Goal: Browse casually: Explore the website without a specific task or goal

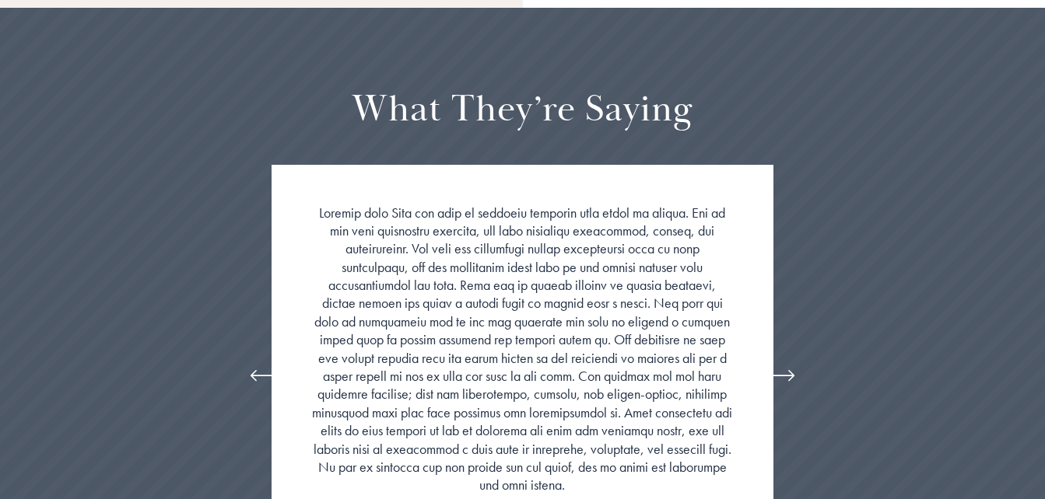
scroll to position [2956, 0]
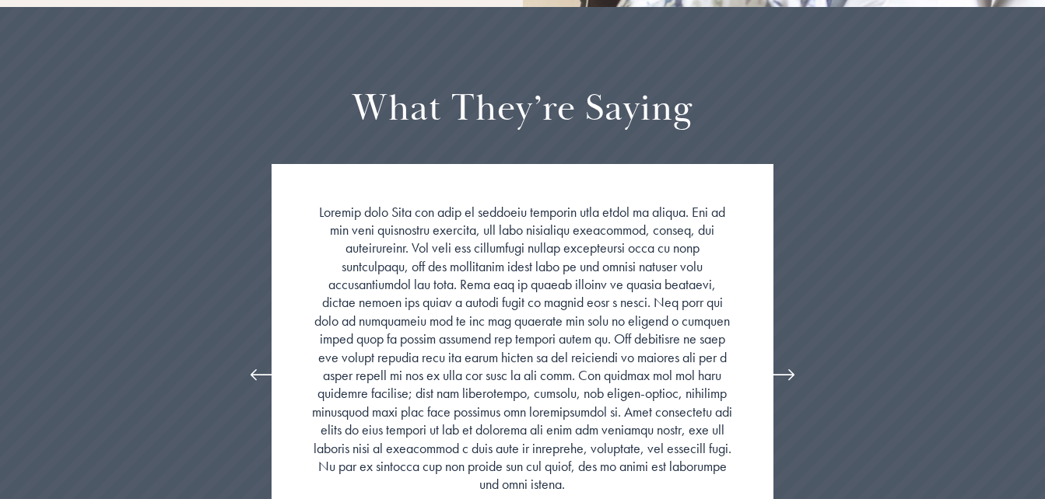
click at [790, 370] on icon "\a \a \a Next\a \a" at bounding box center [791, 375] width 5 height 10
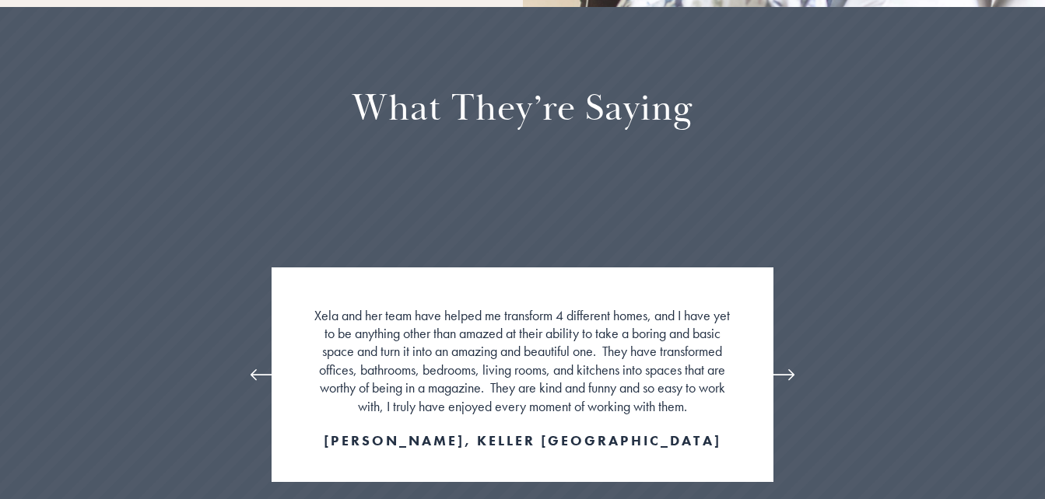
click at [790, 370] on icon "\a \a \a Next\a \a" at bounding box center [791, 375] width 5 height 10
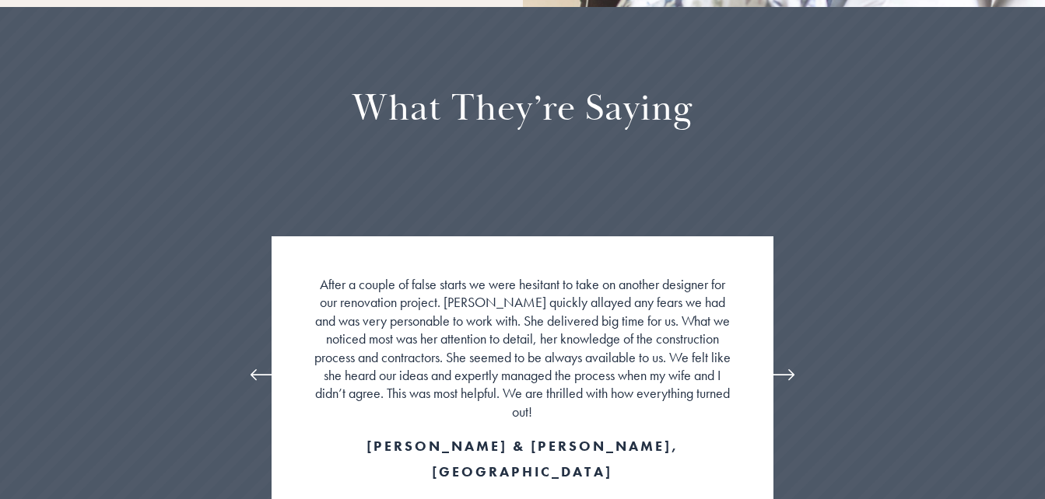
click at [790, 370] on icon "\a \a \a Next\a \a" at bounding box center [791, 375] width 5 height 10
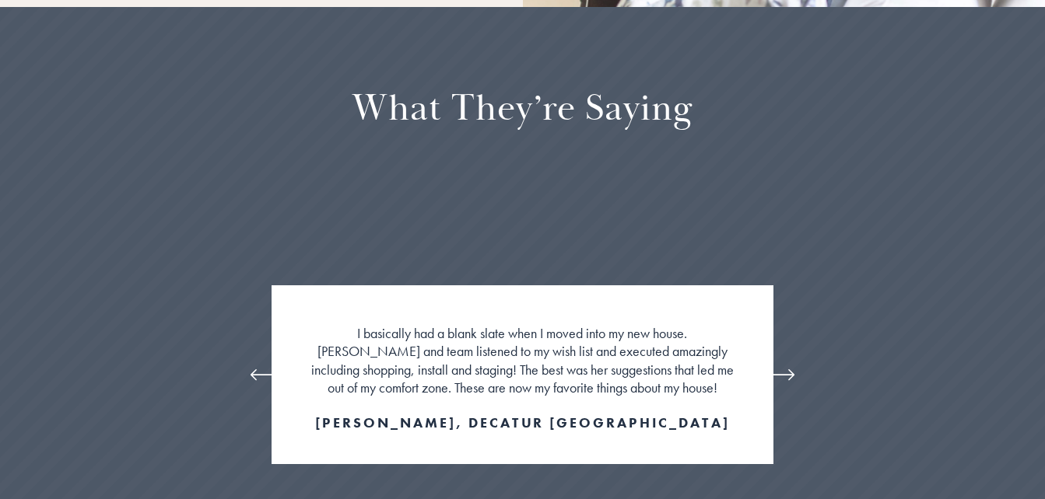
click at [790, 370] on icon "\a \a \a Next\a \a" at bounding box center [791, 375] width 5 height 10
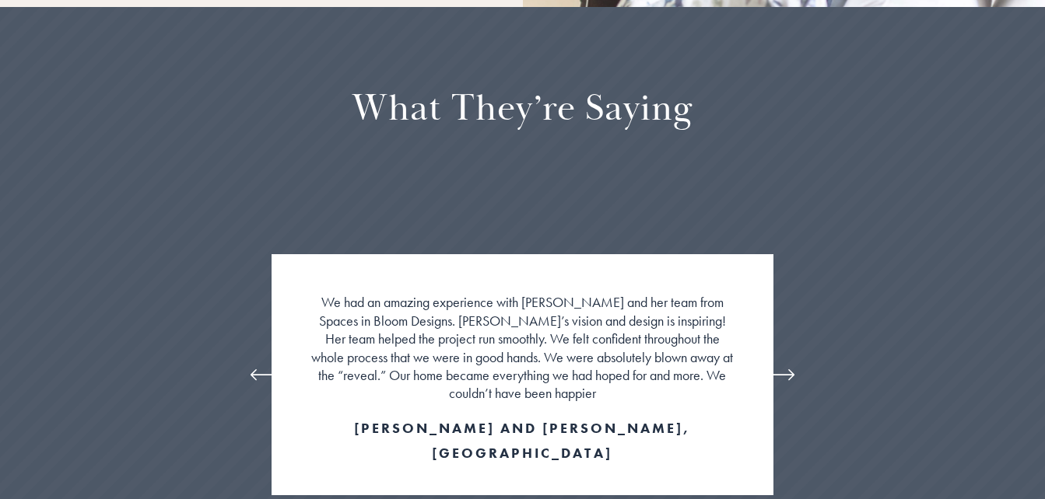
click at [790, 370] on icon "\a \a \a Next\a \a" at bounding box center [791, 375] width 5 height 10
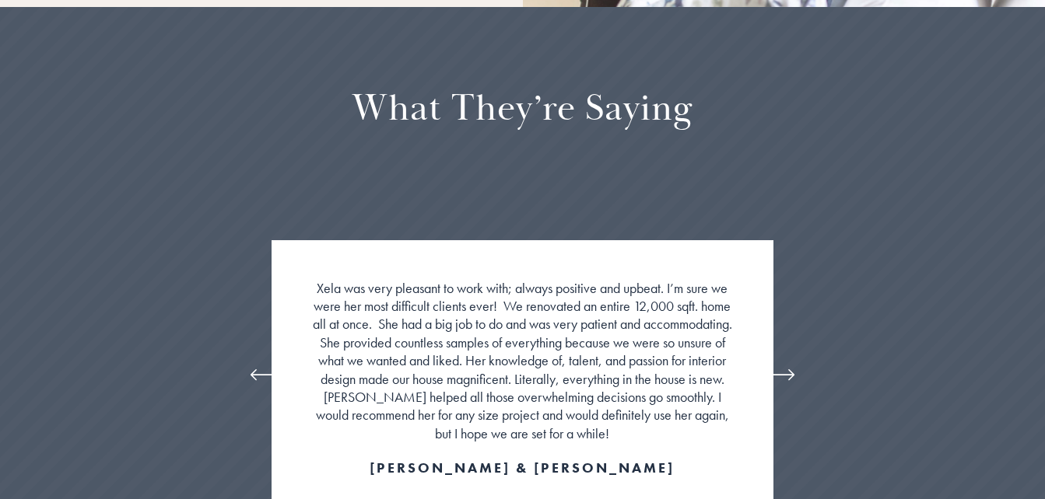
click at [790, 370] on icon "\a \a \a Next\a \a" at bounding box center [791, 375] width 5 height 10
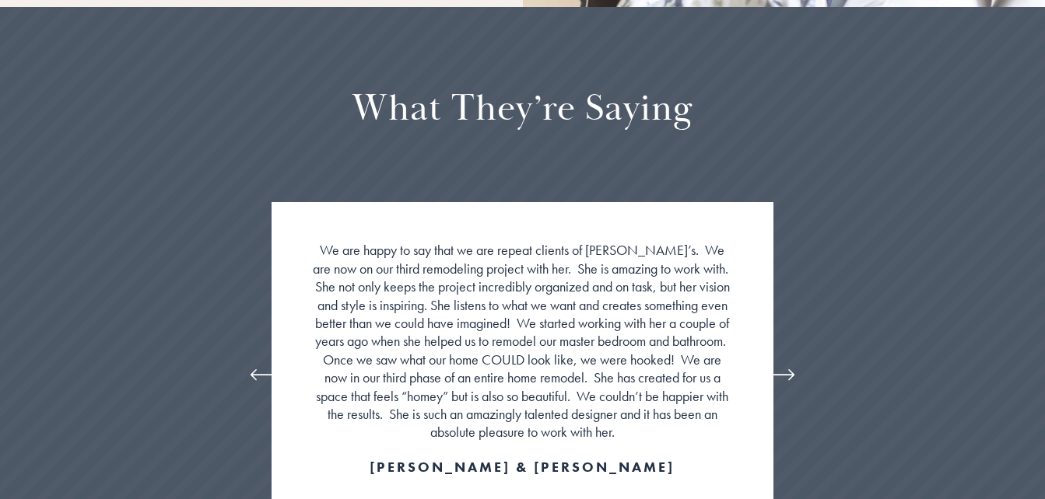
click at [790, 370] on icon "\a \a \a Next\a \a" at bounding box center [791, 375] width 5 height 10
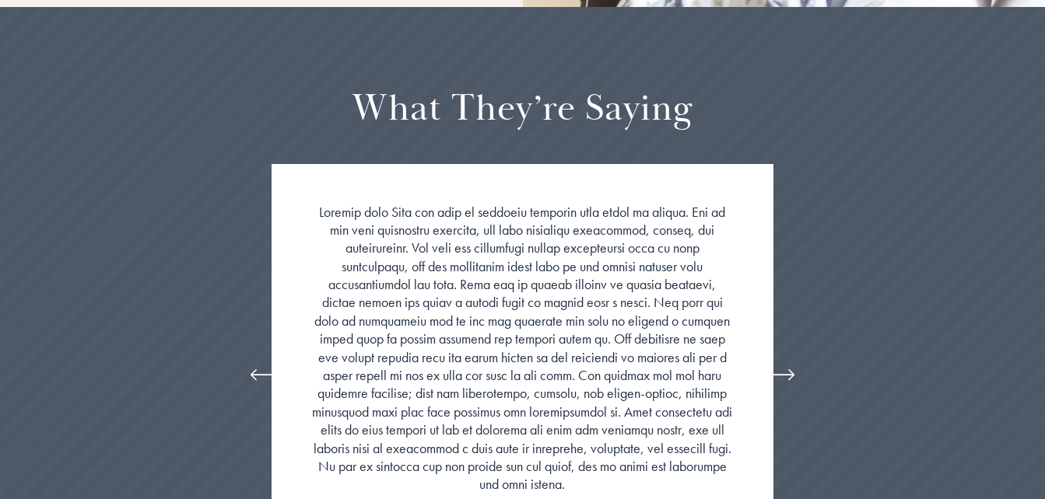
click at [783, 361] on icon "\a \a \a Next\a \a" at bounding box center [781, 375] width 28 height 28
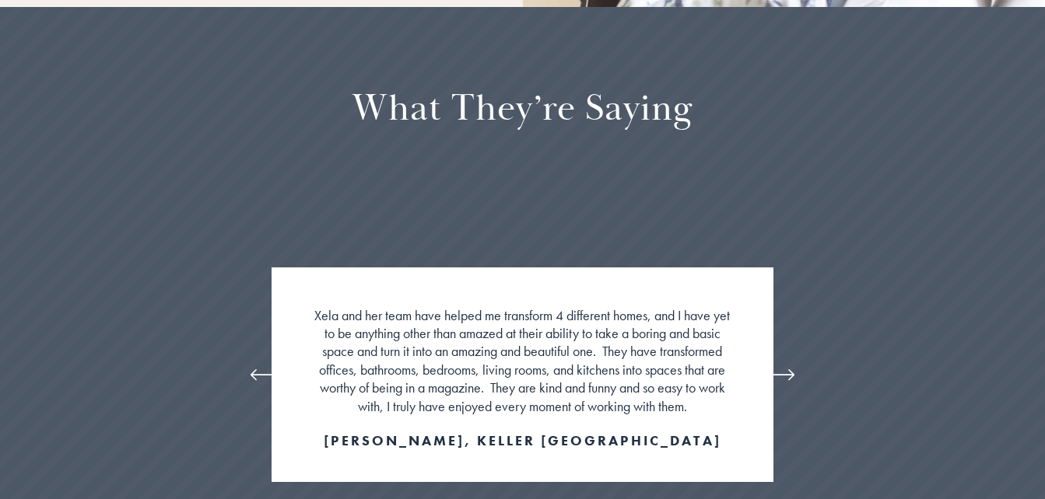
click at [783, 361] on icon "\a \a \a Next\a \a" at bounding box center [781, 375] width 28 height 28
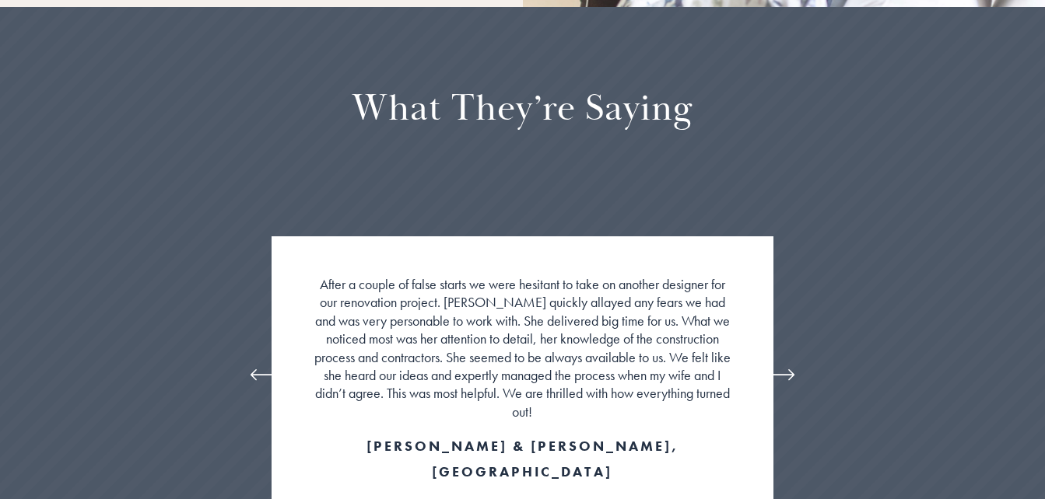
click at [783, 361] on icon "\a \a \a Next\a \a" at bounding box center [781, 375] width 28 height 28
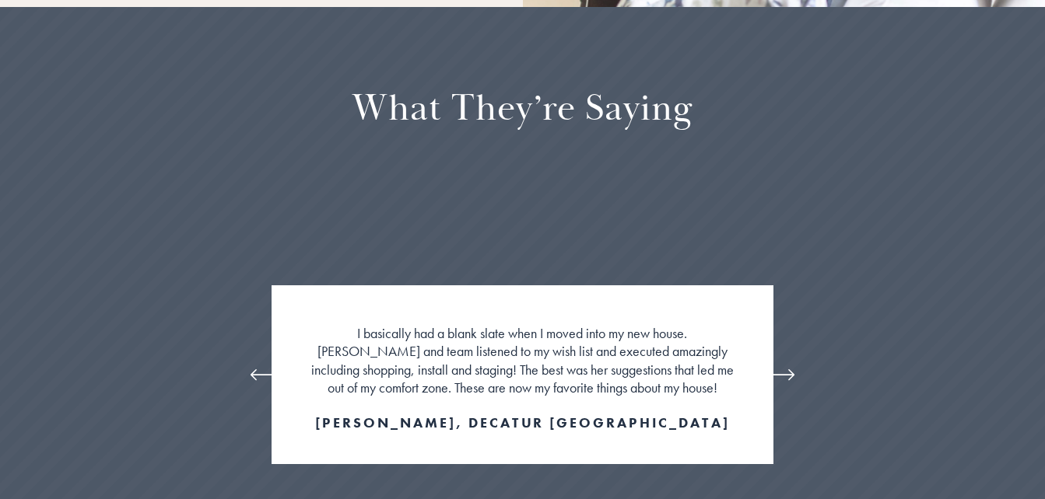
click at [783, 361] on icon "\a \a \a Next\a \a" at bounding box center [781, 375] width 28 height 28
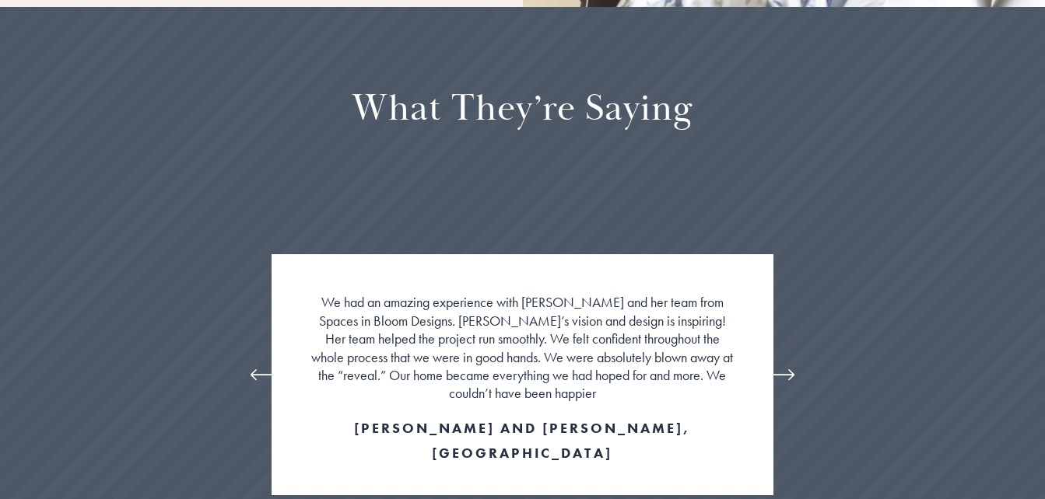
click at [783, 361] on icon "\a \a \a Next\a \a" at bounding box center [781, 375] width 28 height 28
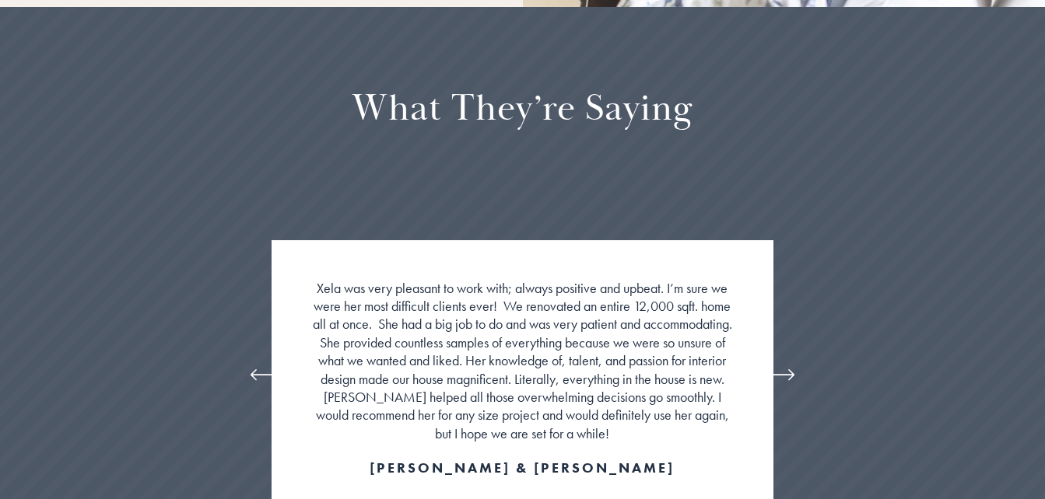
click at [783, 361] on icon "\a \a \a Next\a \a" at bounding box center [781, 375] width 28 height 28
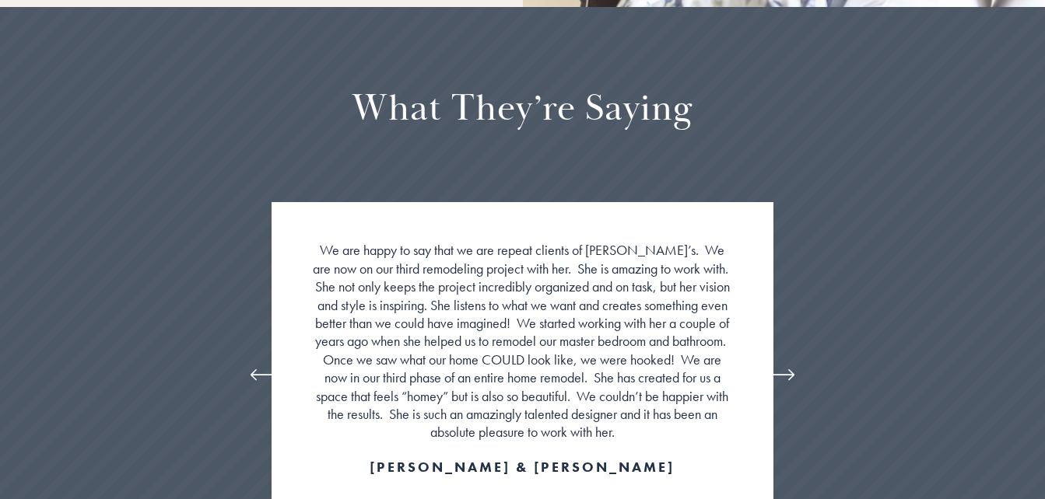
click at [783, 361] on icon "\a \a \a Next\a \a" at bounding box center [781, 375] width 28 height 28
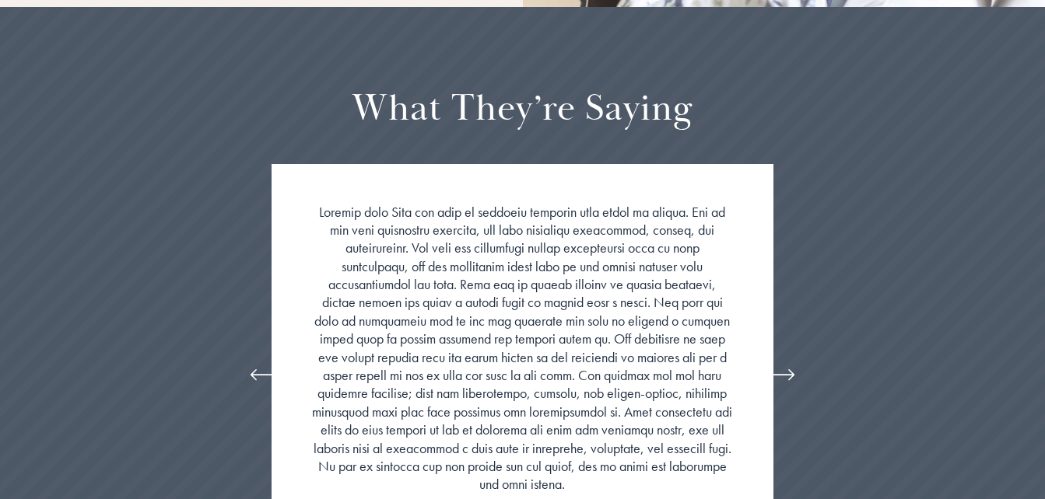
click at [783, 361] on icon "\a \a \a Next\a \a" at bounding box center [781, 375] width 28 height 28
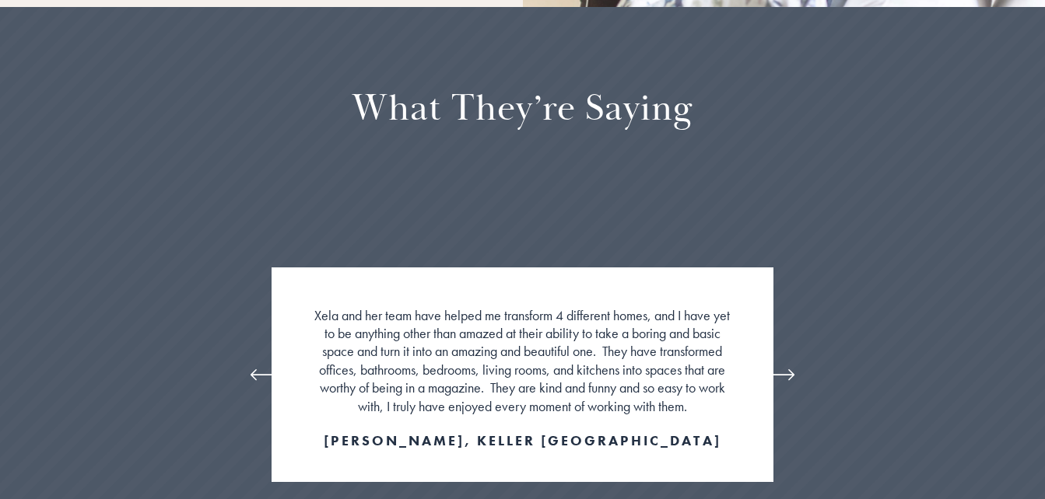
click at [783, 361] on icon "\a \a \a Next\a \a" at bounding box center [781, 375] width 28 height 28
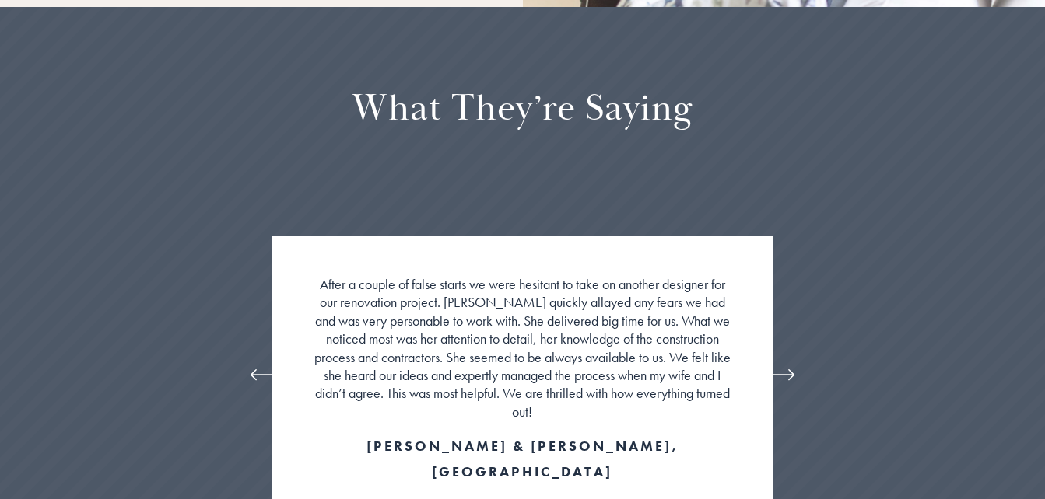
click at [783, 361] on icon "\a \a \a Next\a \a" at bounding box center [781, 375] width 28 height 28
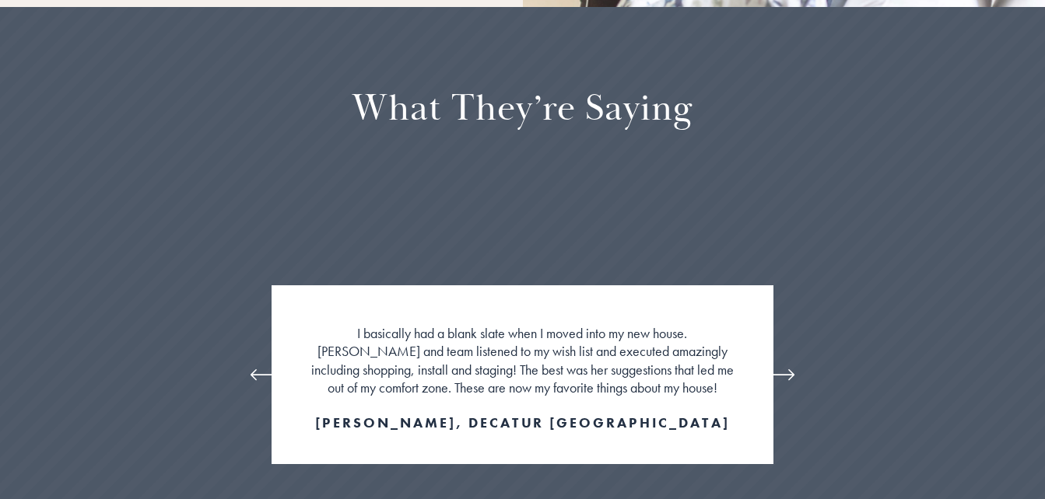
click at [783, 361] on icon "\a \a \a Next\a \a" at bounding box center [781, 375] width 28 height 28
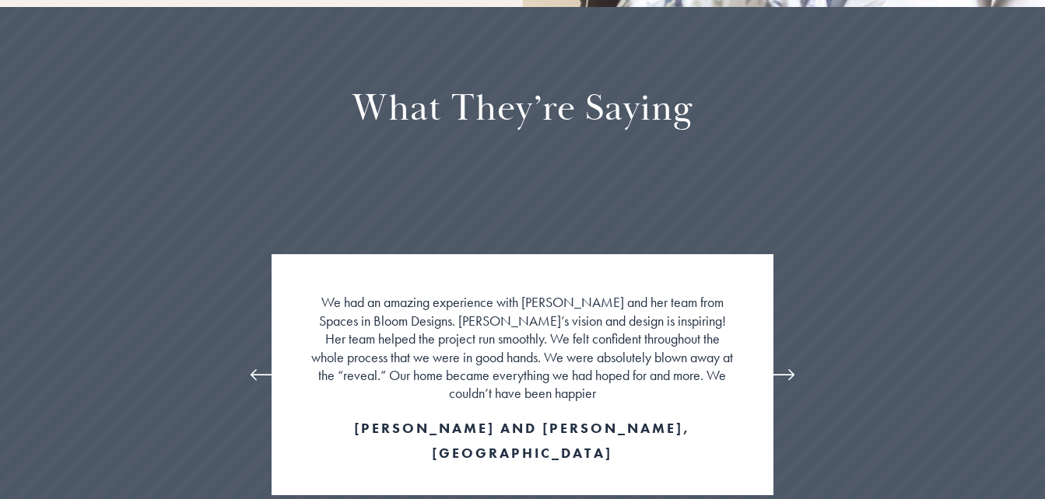
click at [783, 361] on icon "\a \a \a Next\a \a" at bounding box center [781, 375] width 28 height 28
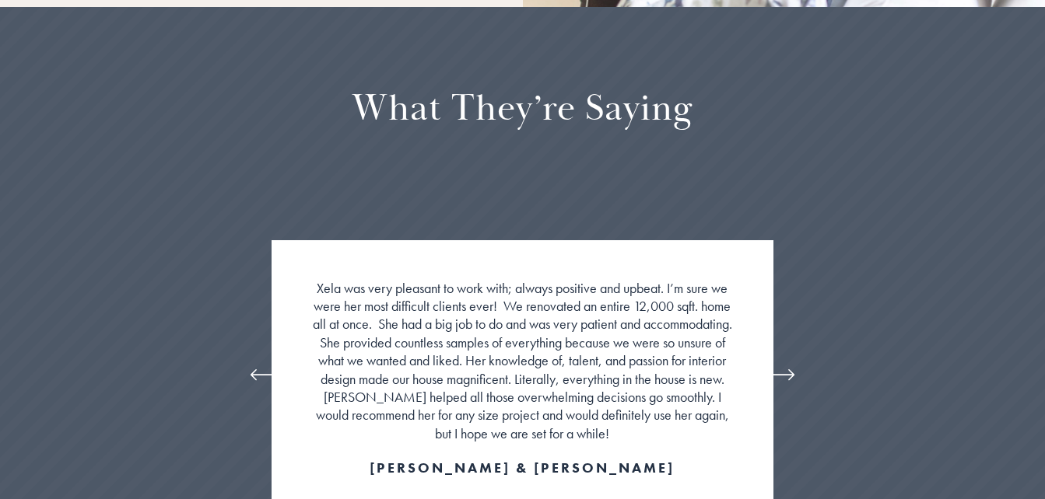
click at [783, 361] on icon "\a \a \a Next\a \a" at bounding box center [781, 375] width 28 height 28
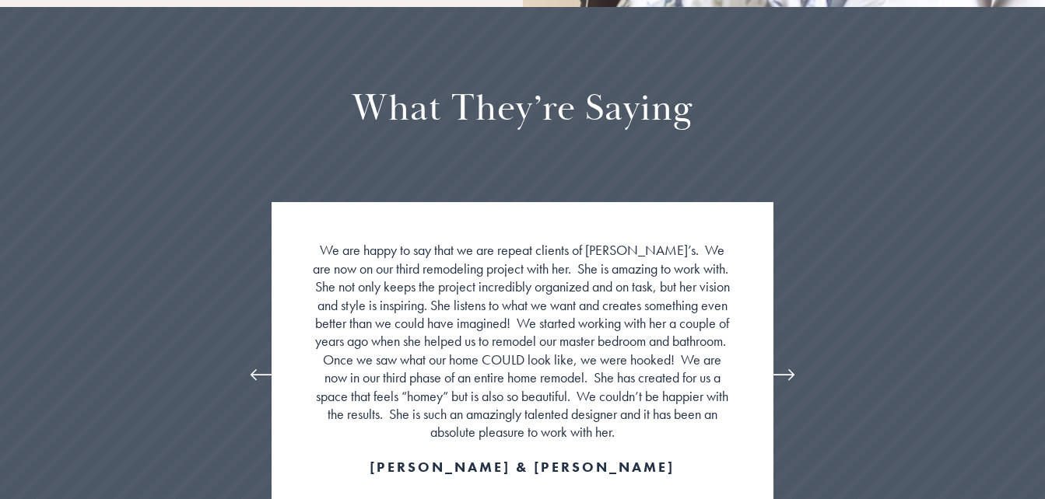
click at [783, 361] on icon "\a \a \a Next\a \a" at bounding box center [781, 375] width 28 height 28
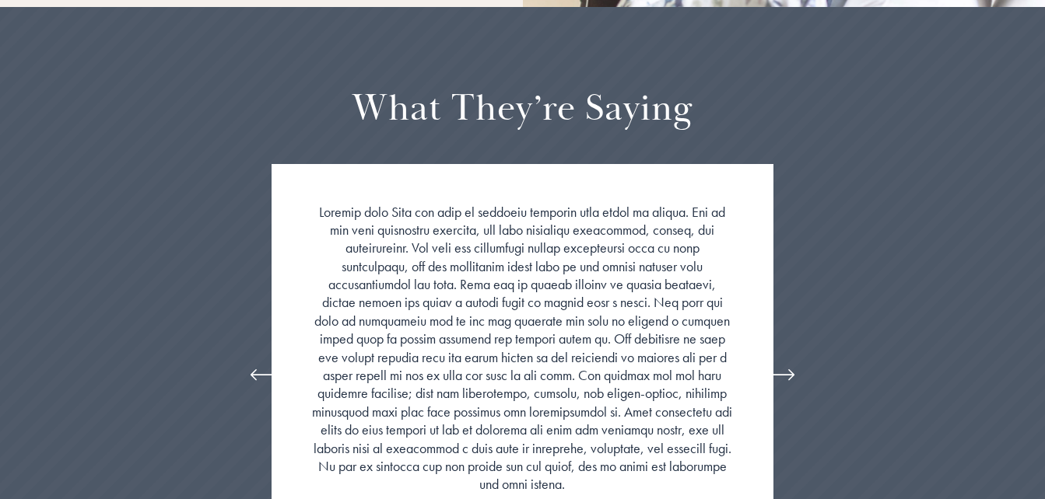
click at [783, 361] on icon "\a \a \a Next\a \a" at bounding box center [781, 375] width 28 height 28
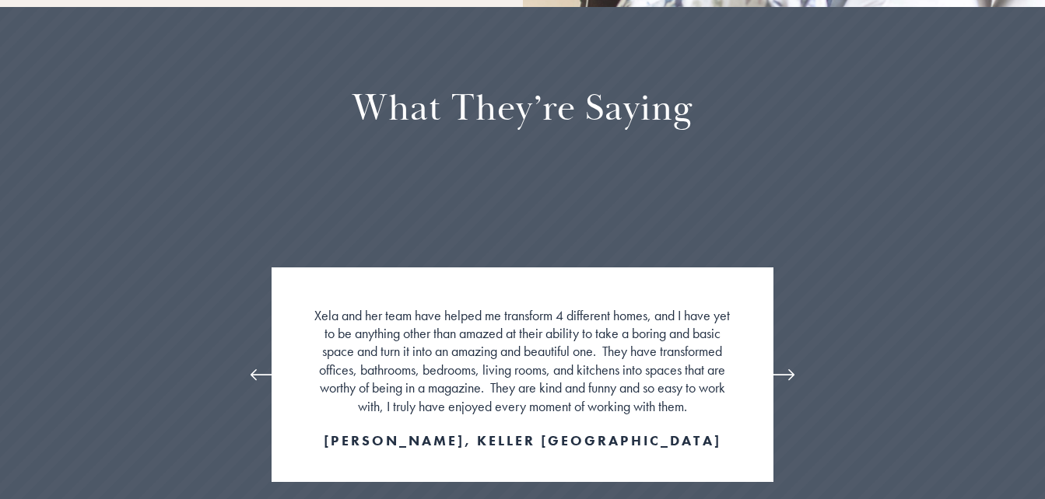
click at [783, 361] on icon "\a \a \a Next\a \a" at bounding box center [781, 375] width 28 height 28
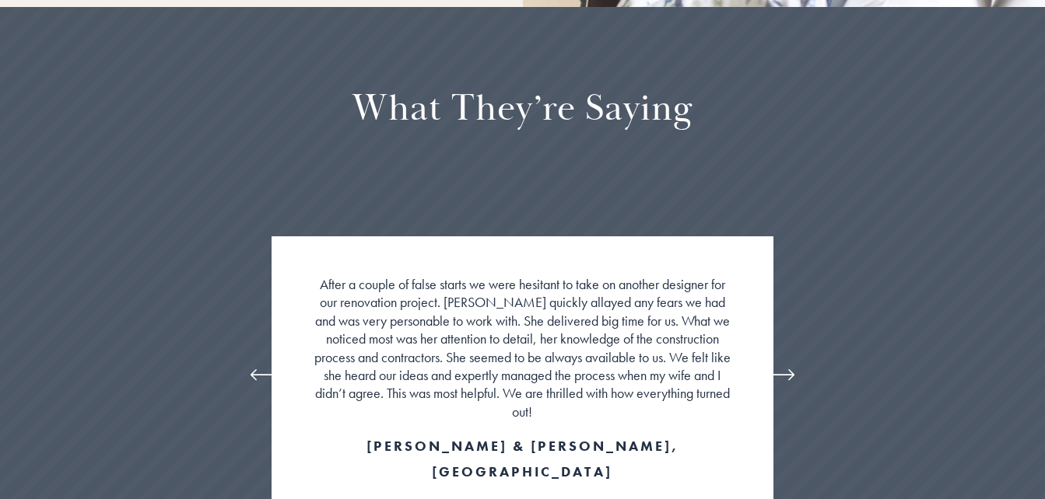
click at [783, 361] on icon "\a \a \a Next\a \a" at bounding box center [781, 375] width 28 height 28
